Goal: Navigation & Orientation: Go to known website

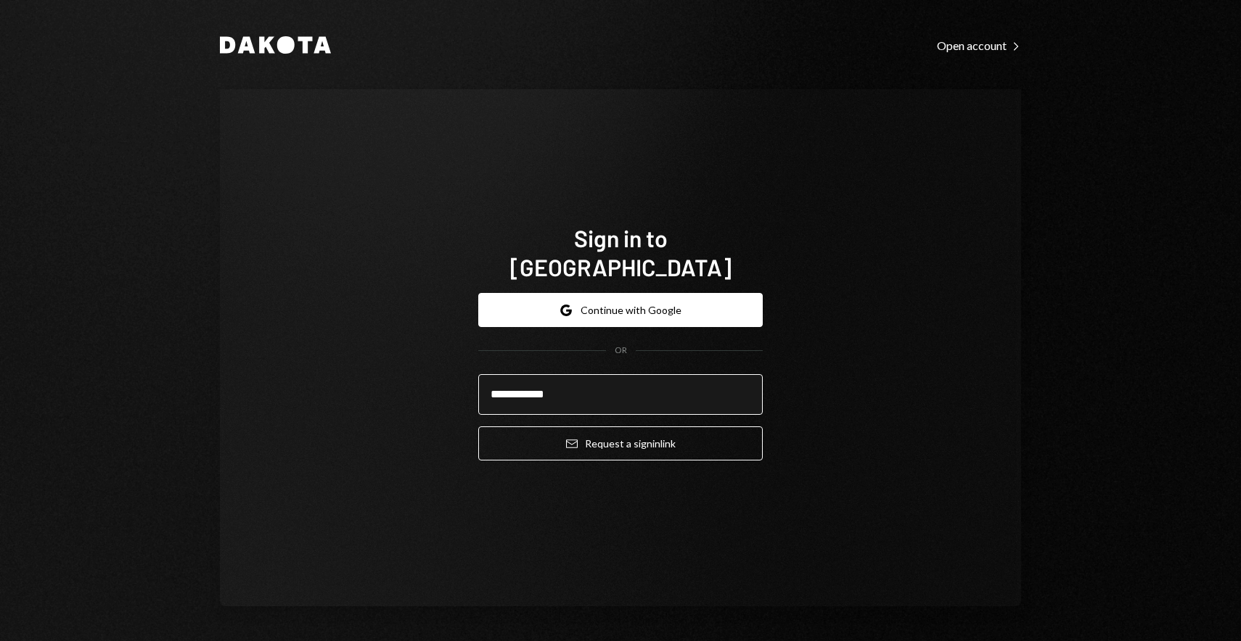
type input "**********"
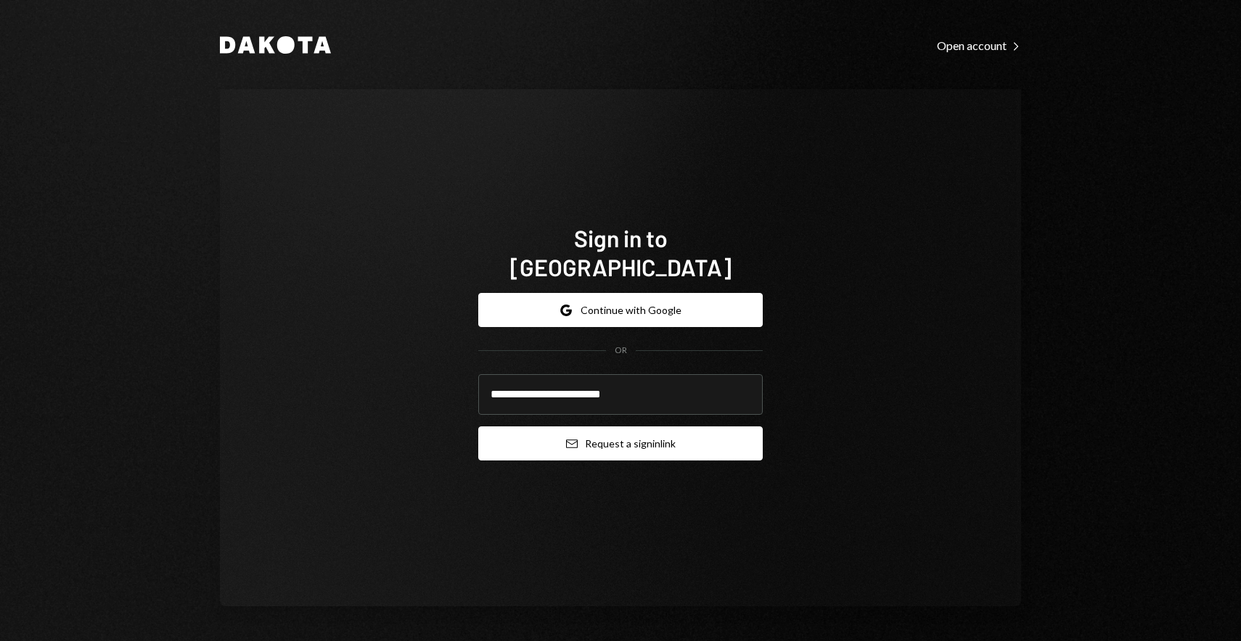
click at [588, 432] on button "Email Request a sign in link" at bounding box center [620, 444] width 284 height 34
